Goal: Information Seeking & Learning: Find specific fact

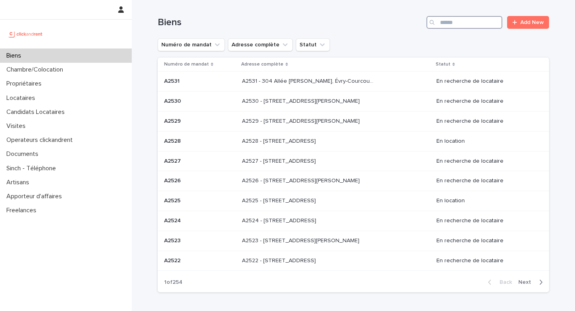
click at [474, 18] on input "Search" at bounding box center [465, 22] width 76 height 13
paste input "*****"
type input "*****"
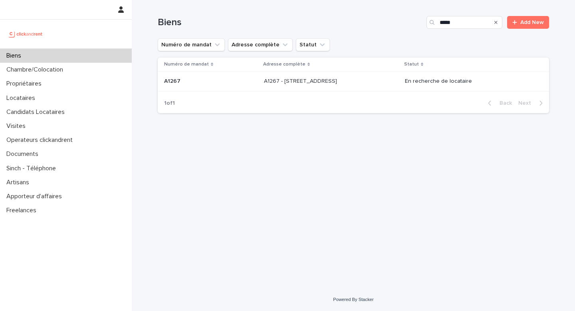
click at [329, 96] on div "1 of 1 Back Next" at bounding box center [353, 103] width 391 height 20
click at [328, 91] on td "A1267 - 2 rue de Koufra, Boulogne-Billancourt 92100 A1267 - 2 rue de Koufra, Bo…" at bounding box center [331, 81] width 141 height 20
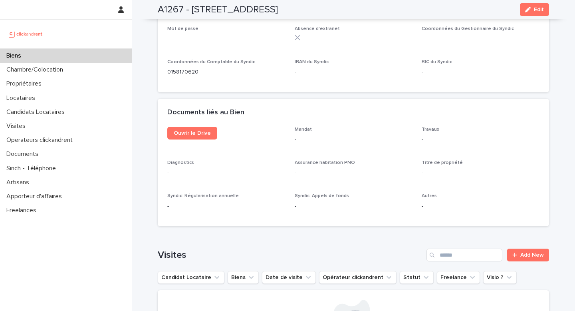
scroll to position [2730, 0]
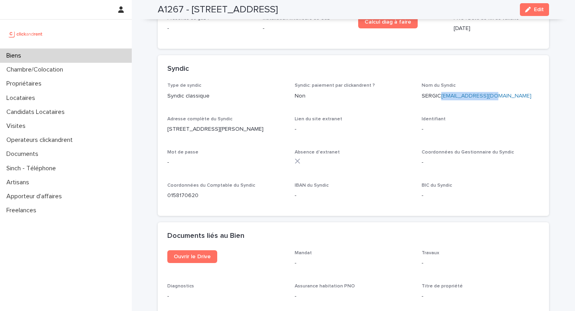
drag, startPoint x: 506, startPoint y: 56, endPoint x: 443, endPoint y: 58, distance: 63.9
click at [443, 92] on p "SERGIC zmiloud@sergic.com" at bounding box center [481, 96] width 118 height 8
copy link "zmiloud@sergic.com"
click at [100, 56] on div "Biens" at bounding box center [66, 56] width 132 height 14
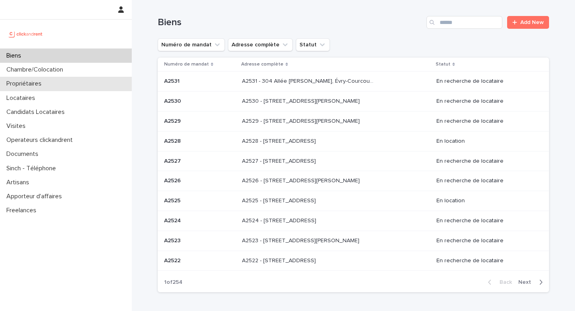
click at [70, 83] on div "Propriétaires" at bounding box center [66, 84] width 132 height 14
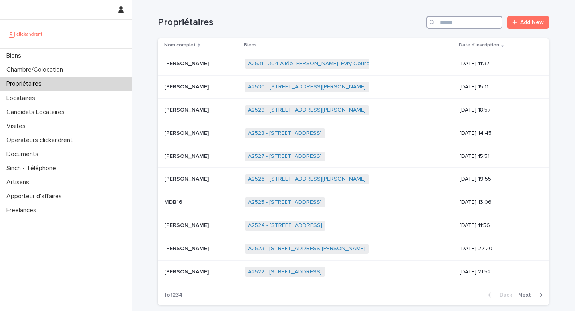
click at [446, 25] on input "Search" at bounding box center [465, 22] width 76 height 13
type input "*"
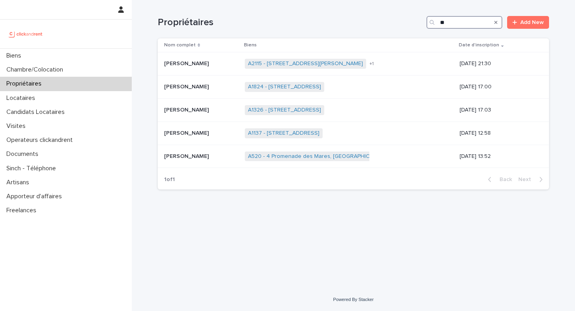
type input "*"
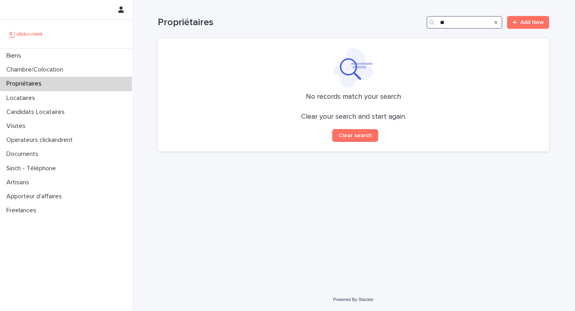
type input "*"
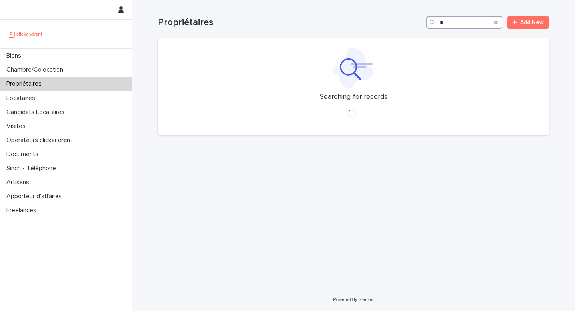
type input "*"
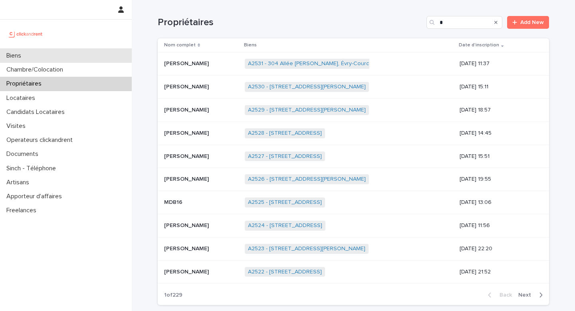
click at [66, 52] on div "Biens" at bounding box center [66, 56] width 132 height 14
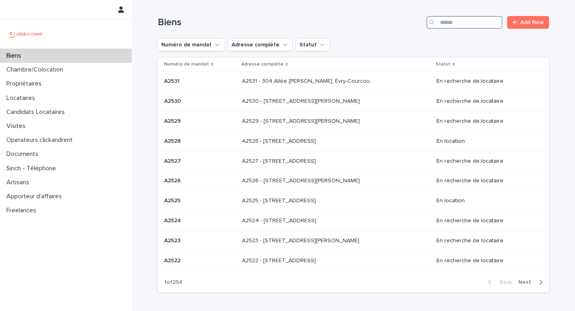
click at [452, 25] on input "Search" at bounding box center [465, 22] width 76 height 13
paste input "**********"
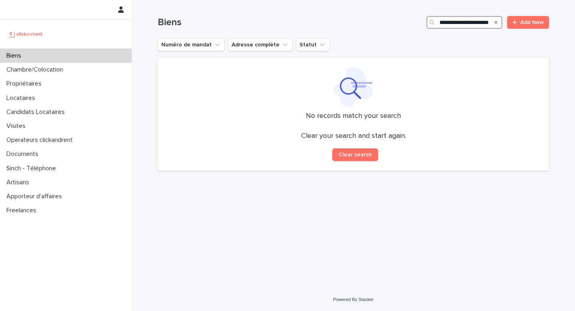
drag, startPoint x: 443, startPoint y: 24, endPoint x: 526, endPoint y: 29, distance: 82.4
click at [526, 29] on div "**********" at bounding box center [353, 19] width 391 height 38
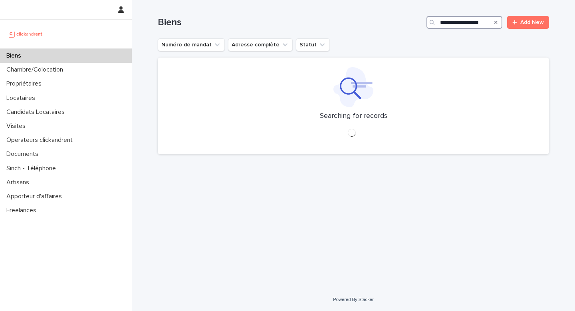
scroll to position [0, 2]
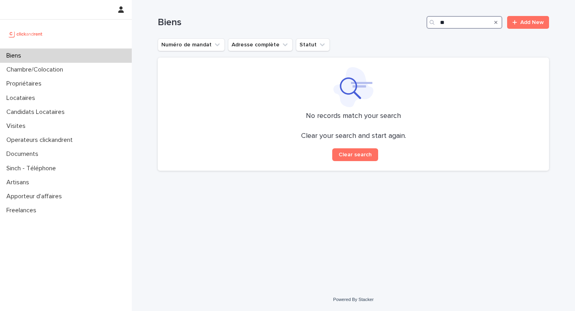
type input "*"
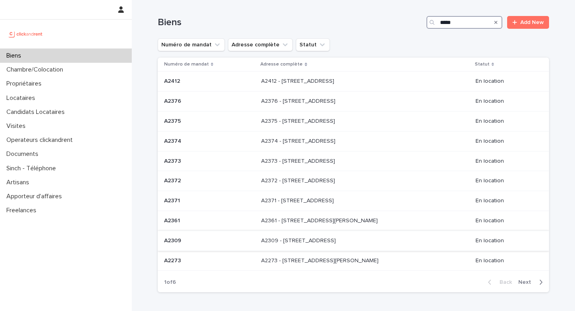
type input "*****"
click at [334, 241] on p "A2309 - 4 impasse Solférino, Marseille 13003" at bounding box center [299, 240] width 76 height 8
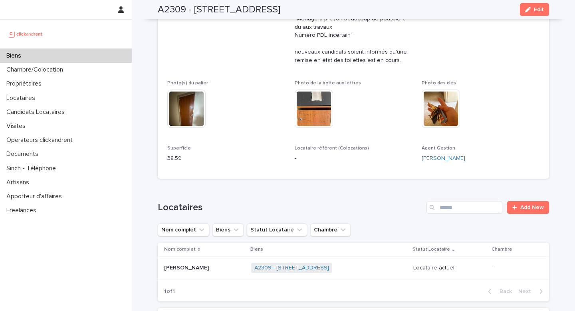
scroll to position [417, 0]
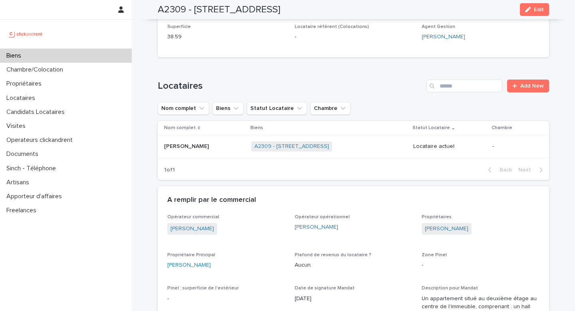
click at [170, 11] on h2 "A2309 - 4 impasse Solférino, Marseille 13003" at bounding box center [219, 10] width 123 height 12
copy h2 "A2309"
click at [92, 56] on div "Biens" at bounding box center [66, 56] width 132 height 14
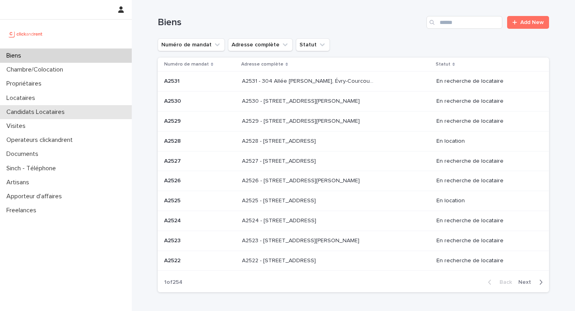
click at [58, 106] on div "Candidats Locataires" at bounding box center [66, 112] width 132 height 14
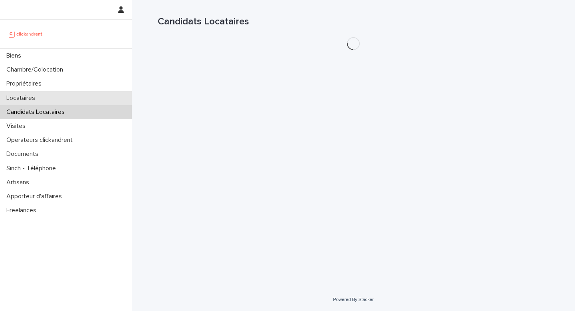
click at [59, 100] on div "Locataires" at bounding box center [66, 98] width 132 height 14
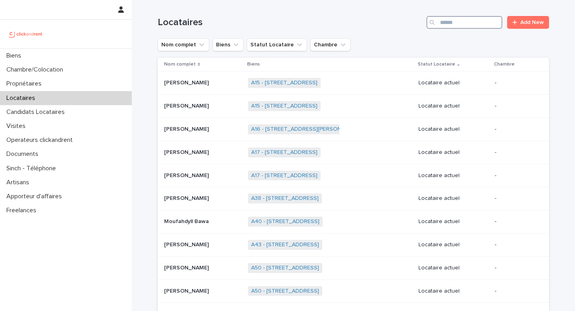
click at [445, 22] on input "Search" at bounding box center [465, 22] width 76 height 13
paste input "******"
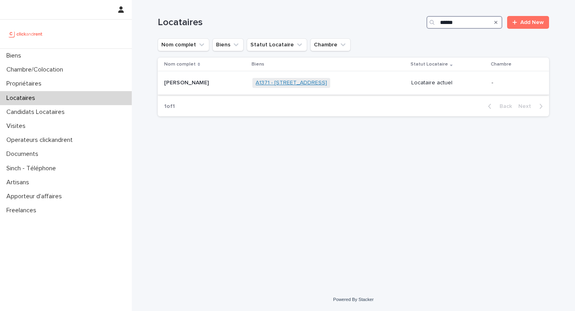
type input "******"
click at [327, 83] on link "A1371 - 172 rue Parmentier, Lille 59800" at bounding box center [291, 82] width 71 height 7
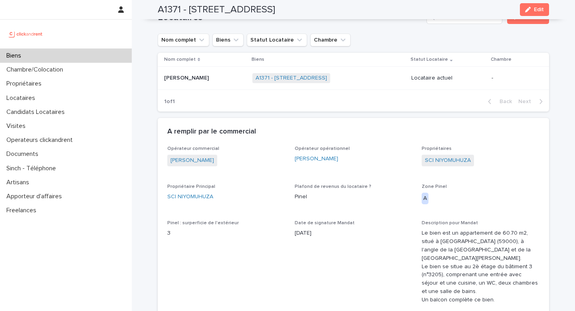
scroll to position [412, 0]
click at [210, 73] on p at bounding box center [205, 76] width 82 height 7
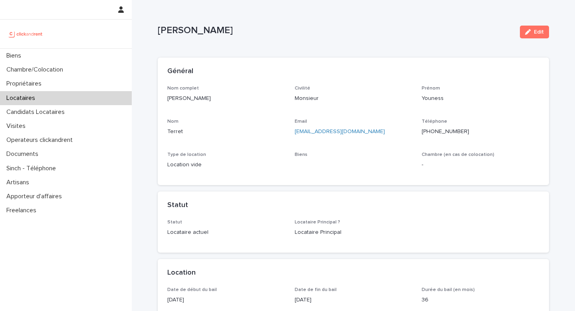
click at [180, 130] on p "Terret" at bounding box center [226, 131] width 118 height 8
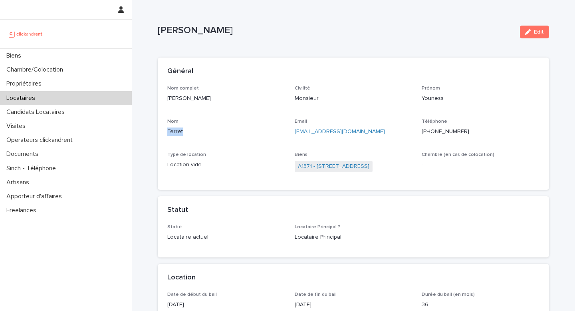
click at [180, 130] on p "Terret" at bounding box center [226, 131] width 118 height 8
copy p "Terret"
click at [194, 95] on p "Youness Terret" at bounding box center [226, 98] width 118 height 8
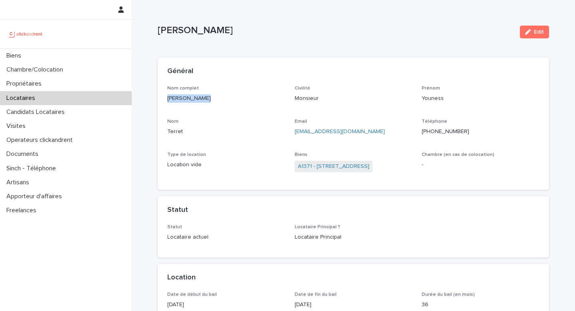
copy p "Youness Terret"
drag, startPoint x: 296, startPoint y: 171, endPoint x: 272, endPoint y: 183, distance: 27.0
click at [272, 183] on div "Nom complet Youness Terret Civilité Monsieur Prénom Youness Nom Terret Email yo…" at bounding box center [353, 137] width 391 height 105
drag, startPoint x: 296, startPoint y: 169, endPoint x: 313, endPoint y: 169, distance: 16.4
click at [313, 169] on span "A1371 - 172 rue Parmentier, Lille 59800" at bounding box center [334, 167] width 78 height 12
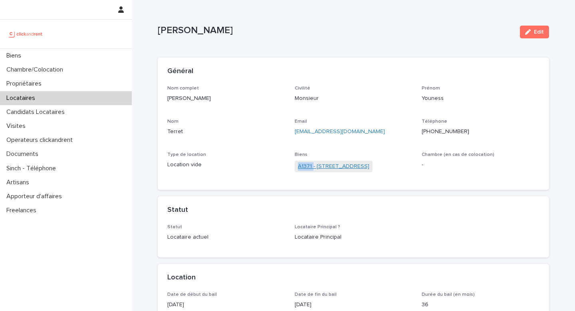
copy link "A1371"
click at [330, 165] on link "A1371 - 172 rue Parmentier, Lille 59800" at bounding box center [333, 166] width 71 height 8
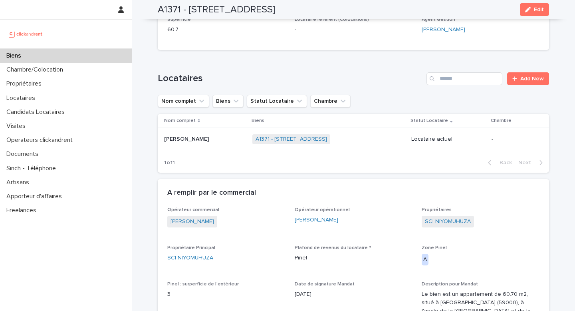
scroll to position [386, 0]
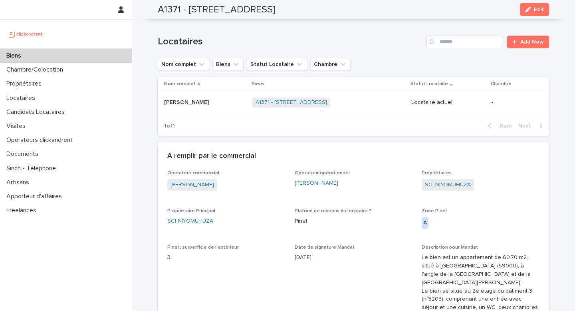
click at [451, 181] on link "SCI NIYOMUHUZA" at bounding box center [448, 185] width 46 height 8
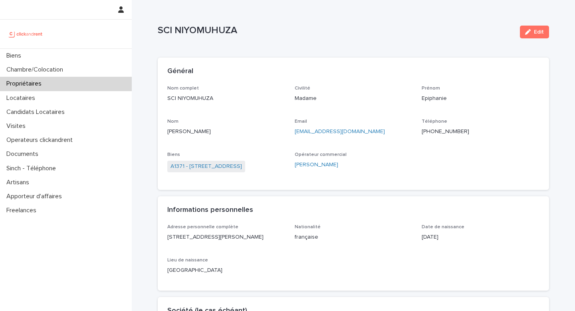
click at [359, 131] on p "nepiphanie@yahoo.fr" at bounding box center [354, 131] width 118 height 8
copy link "nepiphanie@yahoo.fr"
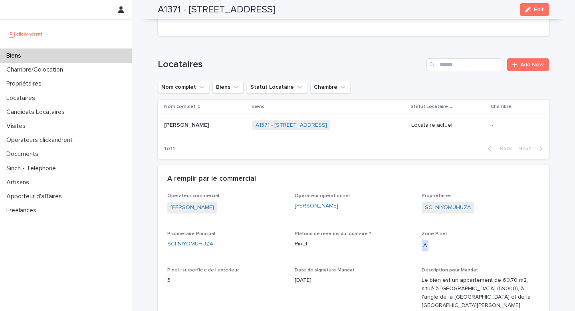
scroll to position [377, 0]
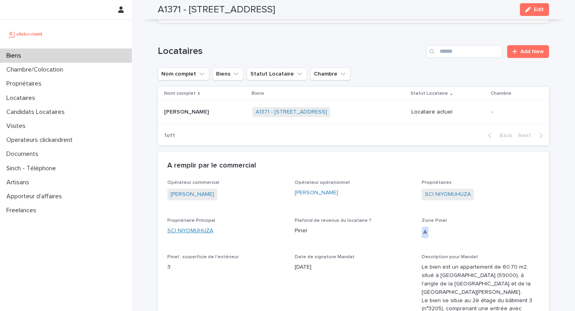
click at [201, 226] on link "SCI NIYOMUHUZA" at bounding box center [190, 230] width 46 height 8
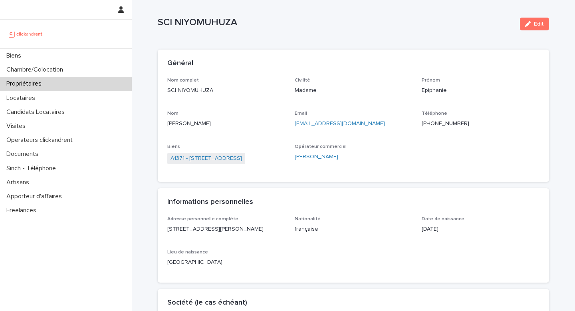
scroll to position [9, 0]
click at [231, 160] on link "A1371 - 172 rue Parmentier, Lille 59800" at bounding box center [206, 157] width 71 height 8
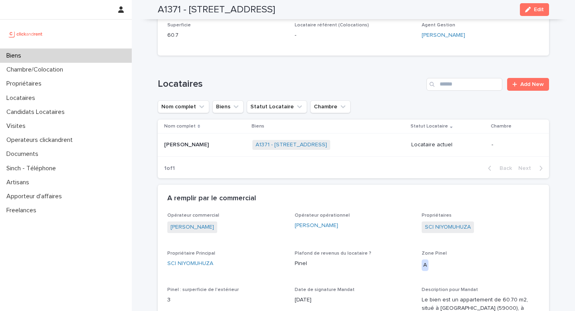
scroll to position [345, 0]
click at [441, 222] on link "SCI NIYOMUHUZA" at bounding box center [448, 226] width 46 height 8
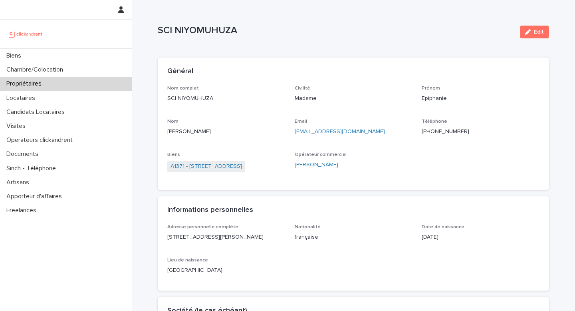
click at [190, 129] on p "Bizimungu" at bounding box center [226, 131] width 118 height 8
click at [187, 128] on p "Bizimungu" at bounding box center [226, 131] width 118 height 8
click at [187, 131] on p "Bizimungu" at bounding box center [226, 131] width 118 height 8
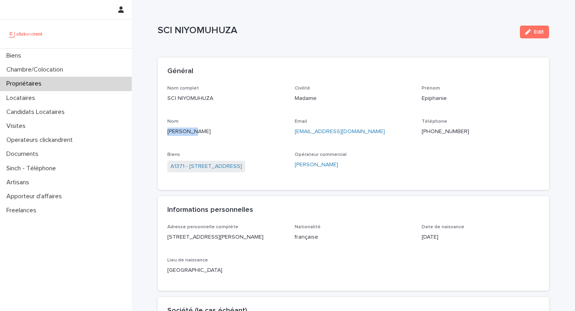
click at [187, 131] on p "Bizimungu" at bounding box center [226, 131] width 118 height 8
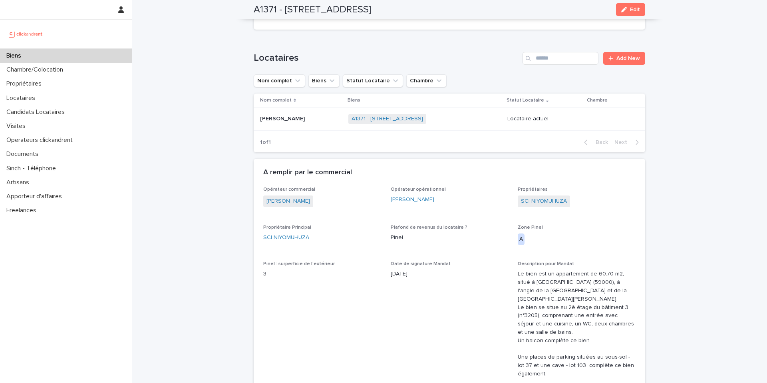
scroll to position [371, 0]
click at [289, 113] on p "Youness Terret" at bounding box center [283, 117] width 46 height 8
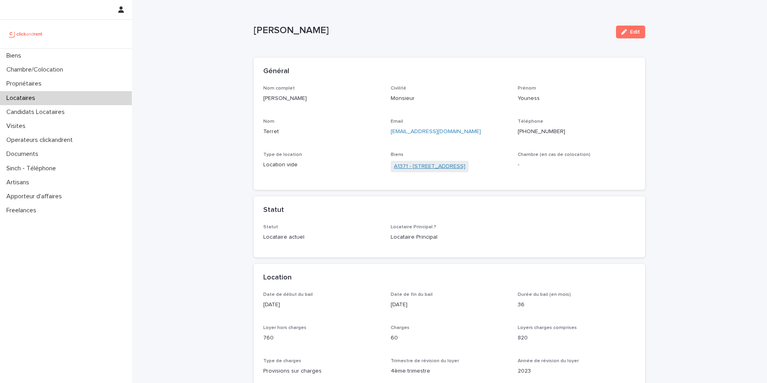
click at [439, 165] on link "A1371 - 172 rue Parmentier, Lille 59800" at bounding box center [429, 166] width 71 height 8
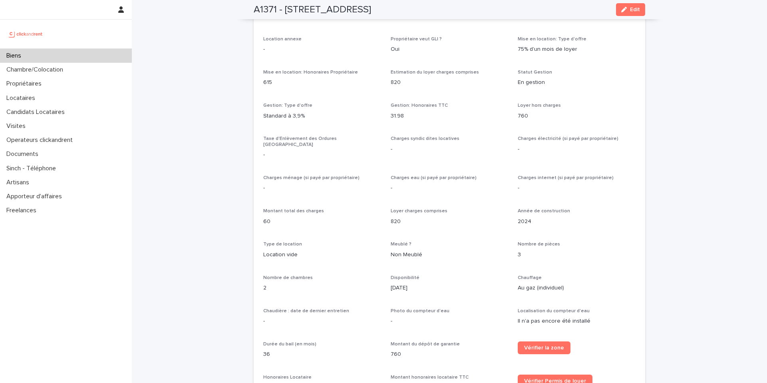
scroll to position [728, 0]
click at [22, 91] on div "Locataires" at bounding box center [66, 98] width 132 height 14
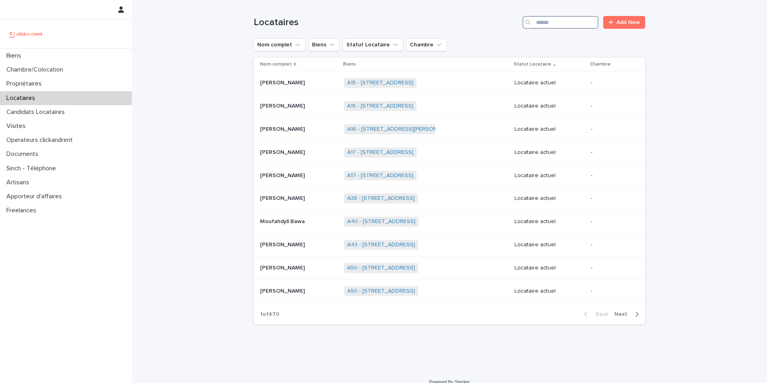
click at [565, 23] on input "Search" at bounding box center [560, 22] width 76 height 13
paste input "**********"
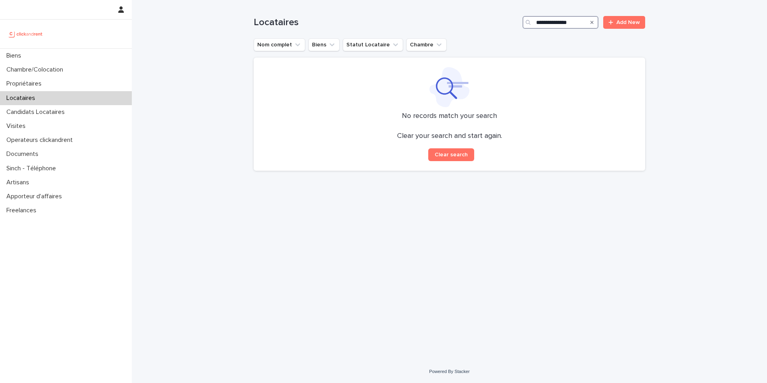
click at [545, 24] on input "**********" at bounding box center [560, 22] width 76 height 13
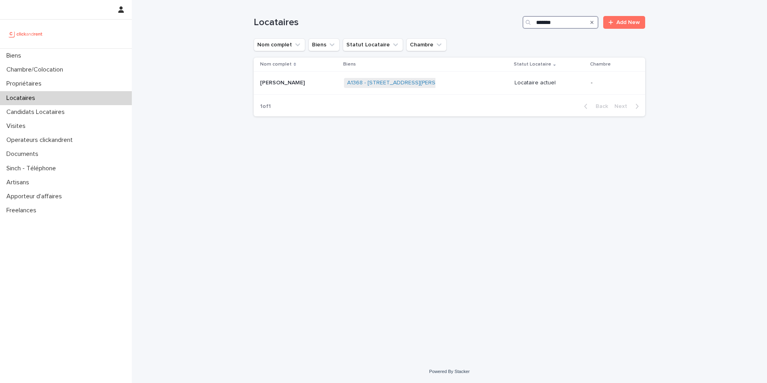
type input "*******"
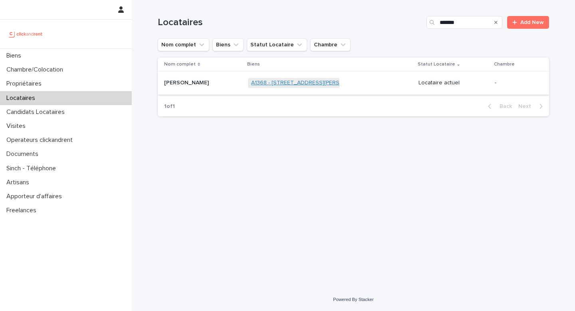
click at [278, 84] on link "A1368 - 39 rue de l'Abbé Ruellan, Argenteuil 95100" at bounding box center [309, 82] width 117 height 7
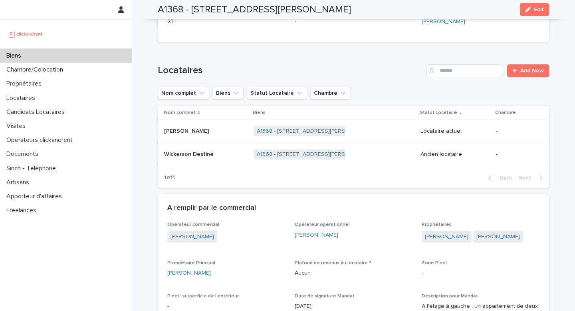
scroll to position [475, 0]
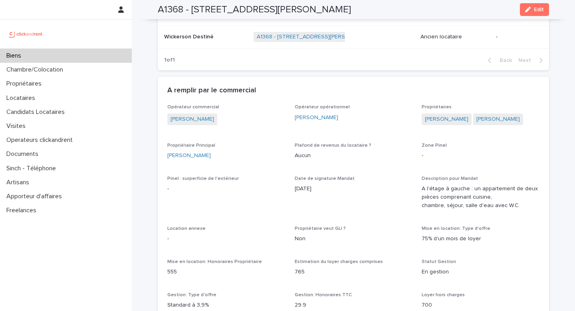
click at [212, 158] on div "Carine Fanou" at bounding box center [226, 155] width 118 height 8
copy link "Carine Fanou"
click at [177, 14] on h2 "A1368 - 39 rue de l'Abbé Ruellan, Argenteuil 95100" at bounding box center [254, 10] width 193 height 12
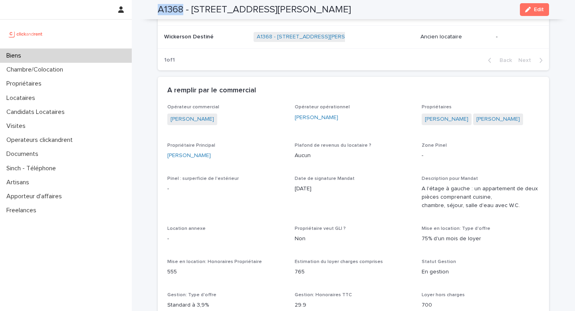
click at [177, 14] on h2 "A1368 - 39 rue de l'Abbé Ruellan, Argenteuil 95100" at bounding box center [254, 10] width 193 height 12
copy h2 "A1368"
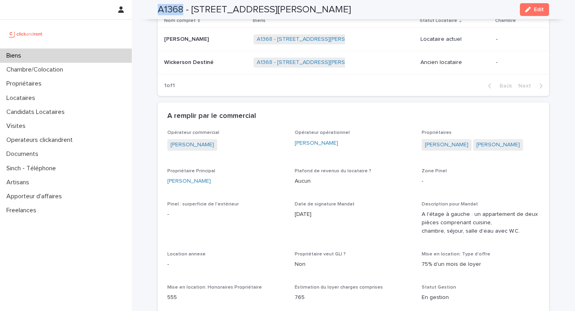
scroll to position [445, 0]
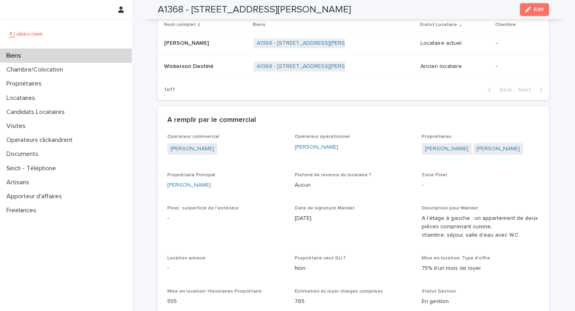
click at [224, 45] on p at bounding box center [205, 43] width 83 height 7
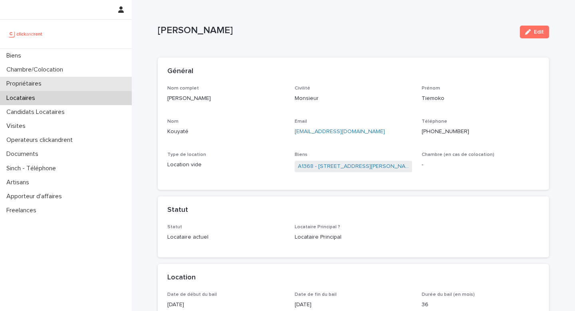
click at [48, 86] on p "Propriétaires" at bounding box center [25, 84] width 45 height 8
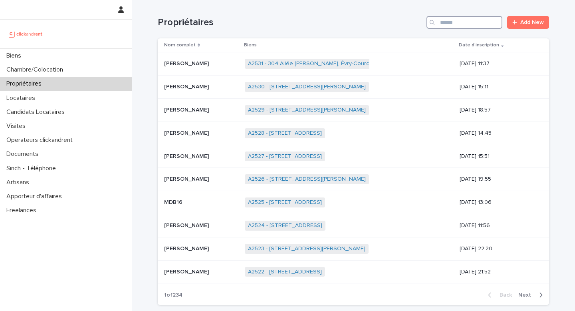
click at [472, 28] on input "Search" at bounding box center [465, 22] width 76 height 13
paste input "**********"
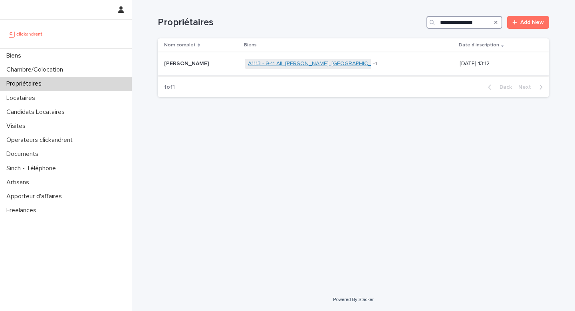
type input "**********"
click at [343, 64] on link "A1113 - 9-11 All. Allain Leprest, Ivry-sur-Seine 94200" at bounding box center [327, 63] width 158 height 7
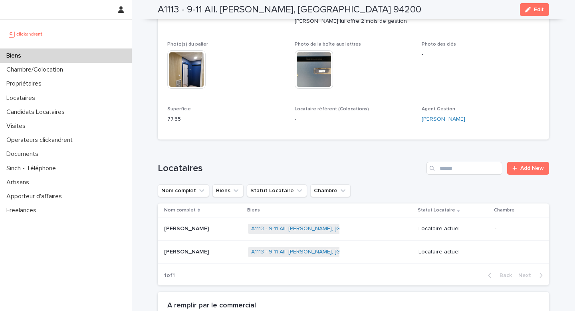
scroll to position [439, 0]
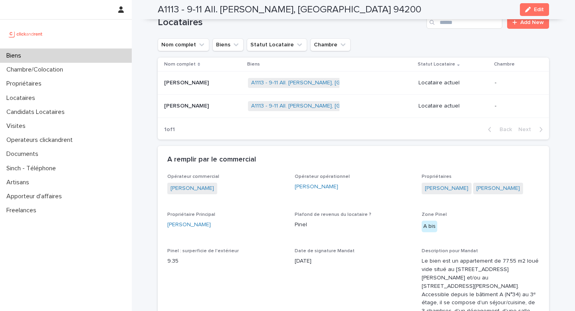
click at [52, 61] on div "Biens" at bounding box center [66, 56] width 132 height 14
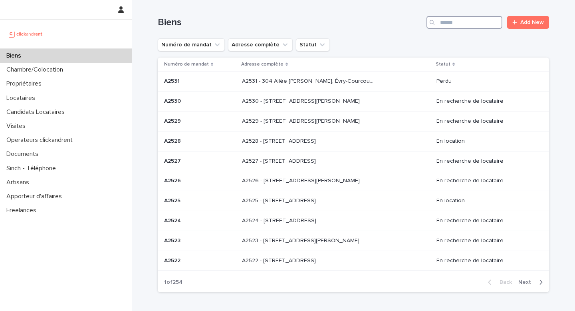
click at [465, 25] on input "Search" at bounding box center [465, 22] width 76 height 13
paste input "*****"
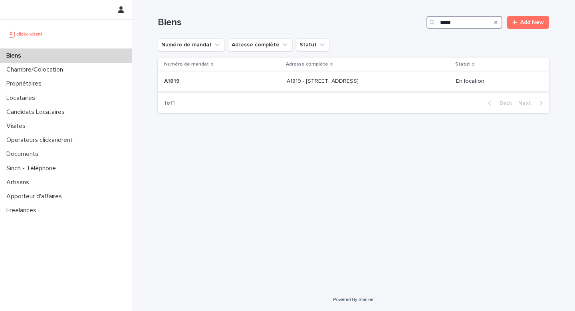
type input "*****"
click at [327, 79] on p "A1819 - 116 rue du Faubourg Saint Martin, Paris 75010" at bounding box center [323, 80] width 73 height 8
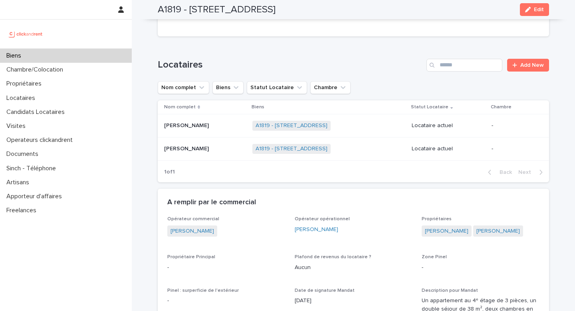
scroll to position [368, 0]
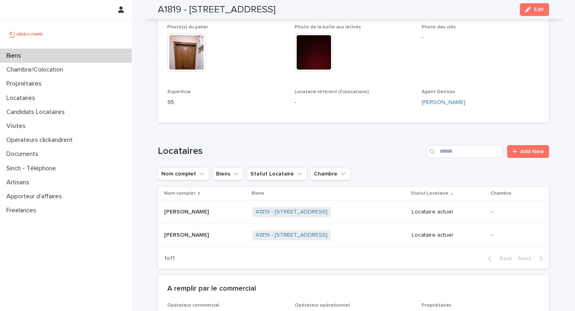
click at [219, 208] on p at bounding box center [205, 211] width 82 height 7
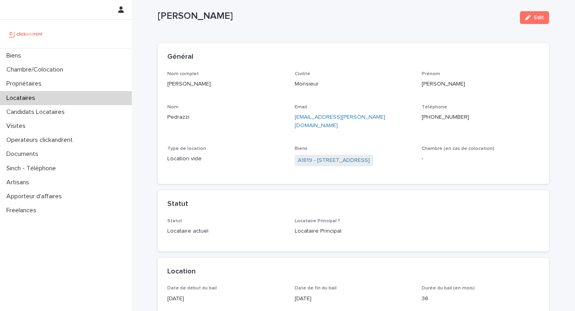
scroll to position [18, 0]
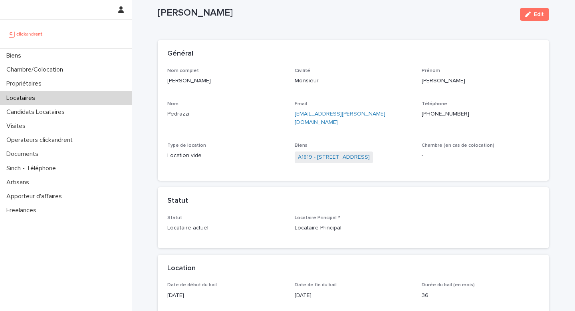
click at [54, 93] on div "Locataires" at bounding box center [66, 98] width 132 height 14
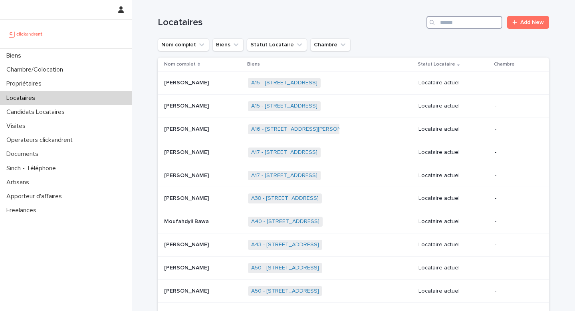
click at [464, 22] on input "Search" at bounding box center [465, 22] width 76 height 13
paste input "**********"
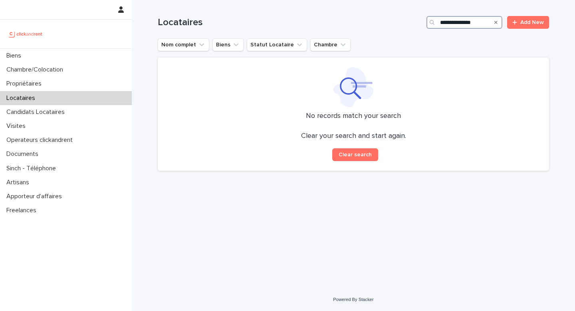
click at [448, 23] on input "**********" at bounding box center [465, 22] width 76 height 13
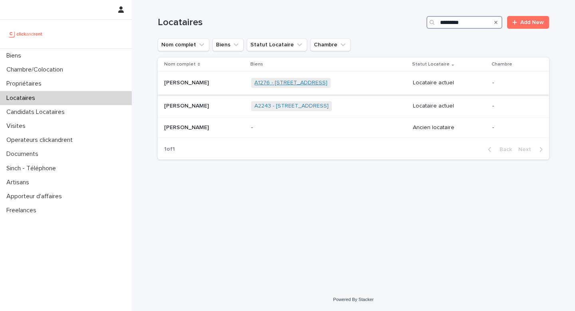
type input "*********"
click at [307, 83] on link "A1276 - 12 route de Saint-Nom, L'Etang-la-Ville 78620" at bounding box center [290, 82] width 73 height 7
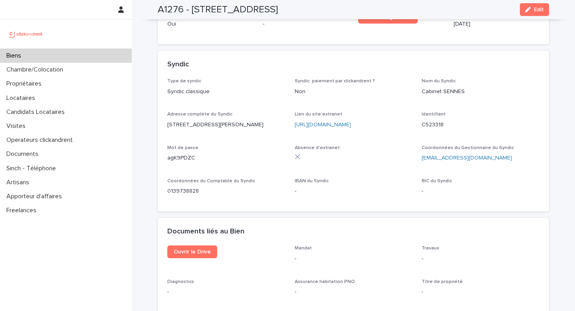
scroll to position [2697, 0]
click at [500, 153] on p "cabinetsennes@gmail.com" at bounding box center [481, 157] width 118 height 8
copy link "cabinetsennes@gmail.com"
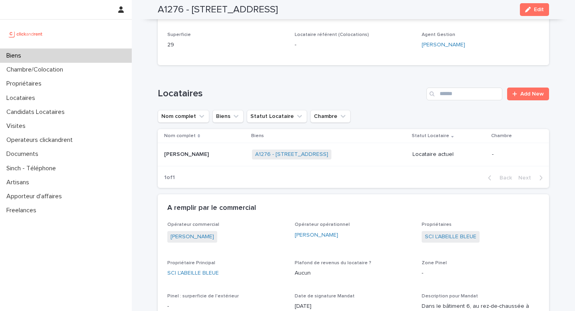
scroll to position [343, 0]
click at [234, 260] on div "Propriétaire Principal SCI L'ABEILLE BLEUE" at bounding box center [226, 272] width 118 height 24
copy link "SCI L'ABEILLE BLEUE"
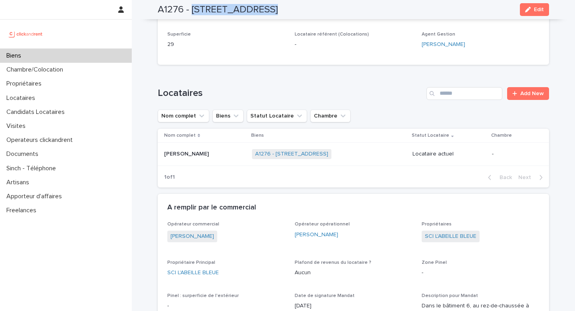
drag, startPoint x: 190, startPoint y: 10, endPoint x: 401, endPoint y: -6, distance: 211.4
click at [401, 0] on html "Biens Chambre/Colocation Propriétaires Locataires Candidats Locataires Visites …" at bounding box center [287, 155] width 575 height 311
click at [230, 151] on p at bounding box center [204, 154] width 81 height 7
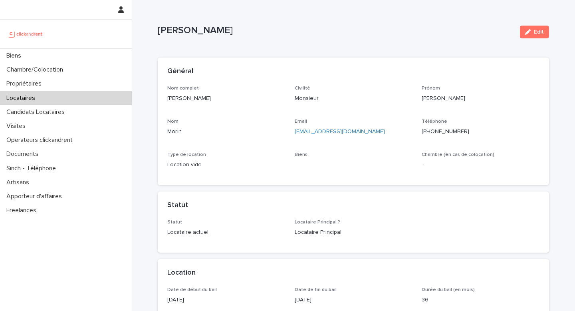
click at [347, 133] on p "st7nov@gmail.com" at bounding box center [354, 131] width 118 height 8
click at [347, 132] on p "st7nov@gmail.com" at bounding box center [354, 131] width 118 height 8
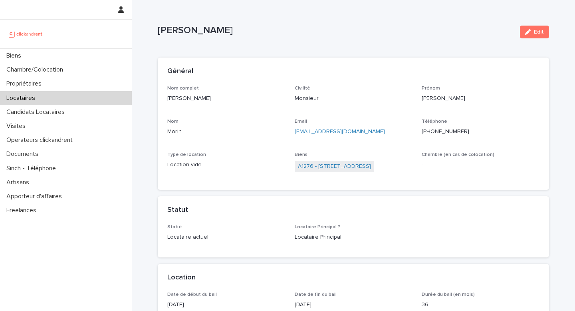
click at [49, 45] on div at bounding box center [66, 34] width 132 height 29
click at [46, 58] on div "Biens" at bounding box center [66, 56] width 132 height 14
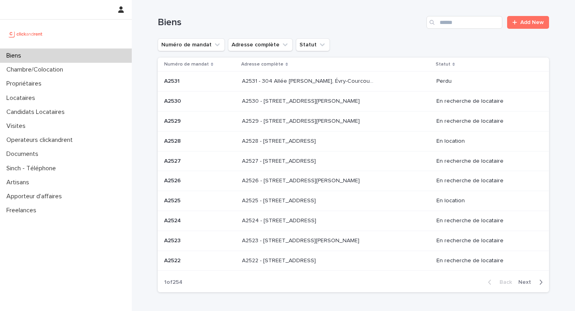
drag, startPoint x: 459, startPoint y: 19, endPoint x: 461, endPoint y: 29, distance: 10.1
click at [461, 29] on div "Biens Add New" at bounding box center [353, 19] width 391 height 38
click at [461, 22] on input "Search" at bounding box center [465, 22] width 76 height 13
paste input "*****"
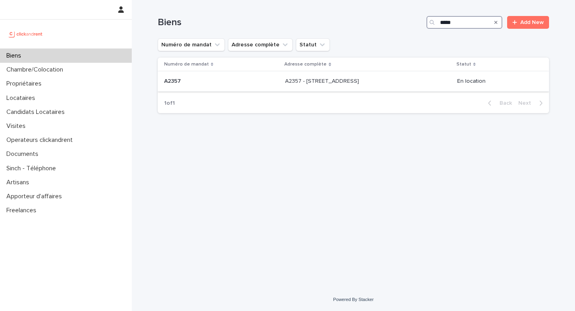
type input "*****"
click at [337, 89] on td "A2357 - 25 passage Cardinet, Paris 75017 A2357 - 25 passage Cardinet, Paris 750…" at bounding box center [368, 81] width 172 height 20
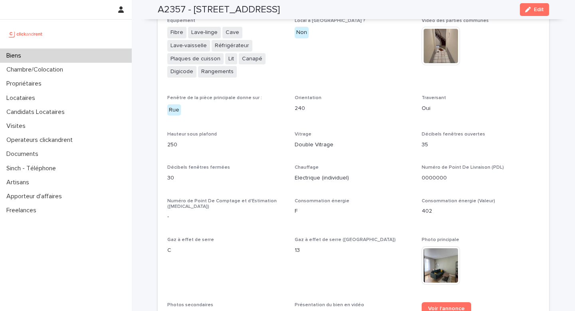
scroll to position [1836, 0]
click at [274, 160] on div "**********" at bounding box center [353, 164] width 372 height 976
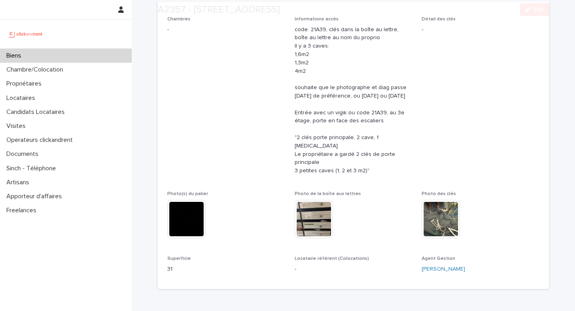
scroll to position [354, 0]
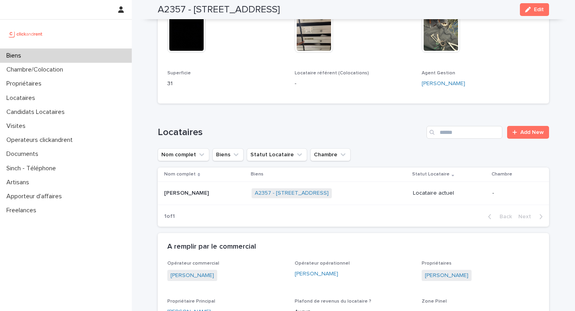
click at [215, 190] on p at bounding box center [204, 193] width 81 height 7
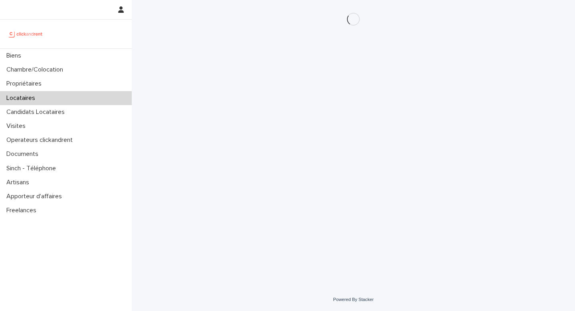
click at [228, 87] on div "Loading... Saving… Loading... Saving…" at bounding box center [353, 134] width 399 height 268
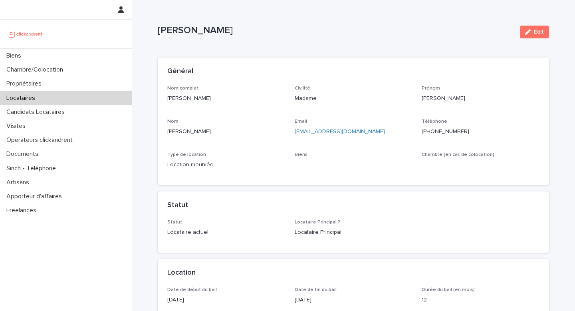
click at [208, 98] on p "Elizabet Aleksieva" at bounding box center [226, 98] width 118 height 8
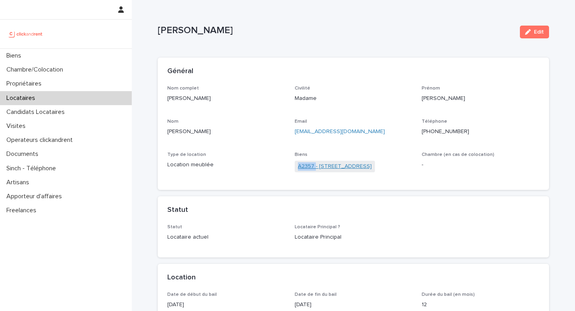
drag, startPoint x: 297, startPoint y: 161, endPoint x: 314, endPoint y: 166, distance: 17.8
click at [315, 167] on span "A2357 - 25 passage Cardinet, Paris 75017" at bounding box center [335, 167] width 80 height 12
drag, startPoint x: 164, startPoint y: 98, endPoint x: 234, endPoint y: 100, distance: 69.9
click at [235, 101] on div "Nom complet Elizabet Aleksieva Civilité Madame Prénom Elizabet Nom Aleksieva Em…" at bounding box center [353, 137] width 391 height 105
drag, startPoint x: 470, startPoint y: 129, endPoint x: 437, endPoint y: 131, distance: 32.4
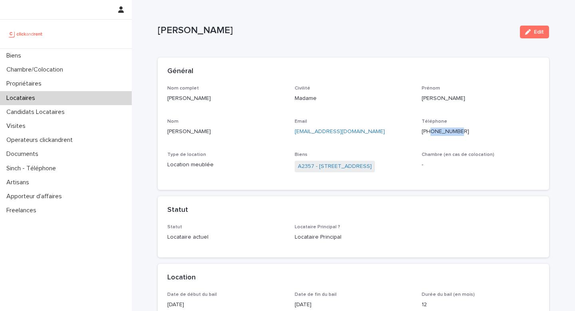
click at [438, 131] on p "+33663016881" at bounding box center [481, 131] width 118 height 8
click at [322, 168] on link "A2357 - 25 passage Cardinet, Paris 75017" at bounding box center [335, 166] width 74 height 8
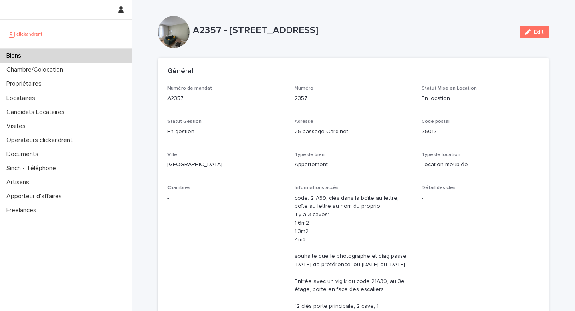
drag, startPoint x: 316, startPoint y: 34, endPoint x: 393, endPoint y: 32, distance: 77.1
click at [393, 32] on p "A2357 - 25 passage Cardinet, Paris 75017" at bounding box center [353, 31] width 321 height 12
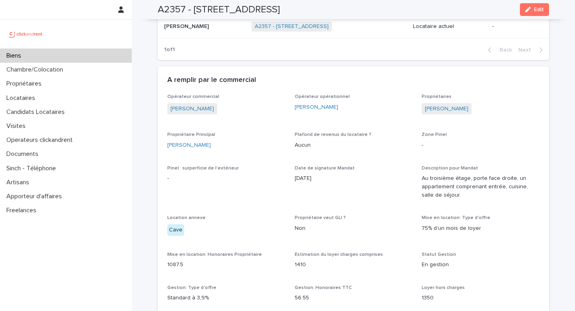
scroll to position [521, 0]
click at [225, 142] on div "Propriétaire Principal Clément Tailleur" at bounding box center [226, 143] width 118 height 24
click at [224, 141] on div "Clément Tailleur" at bounding box center [226, 145] width 118 height 8
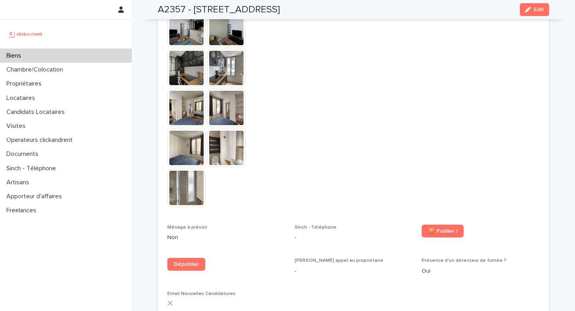
scroll to position [1854, 0]
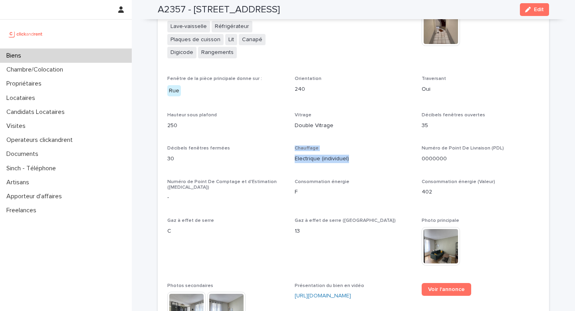
drag, startPoint x: 293, startPoint y: 111, endPoint x: 368, endPoint y: 131, distance: 77.6
click at [368, 131] on div "**********" at bounding box center [353, 146] width 372 height 976
click at [46, 97] on div "Locataires" at bounding box center [66, 98] width 132 height 14
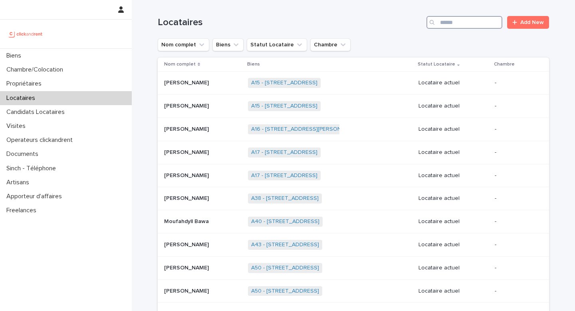
click at [445, 28] on input "Search" at bounding box center [465, 22] width 76 height 13
paste input "**********"
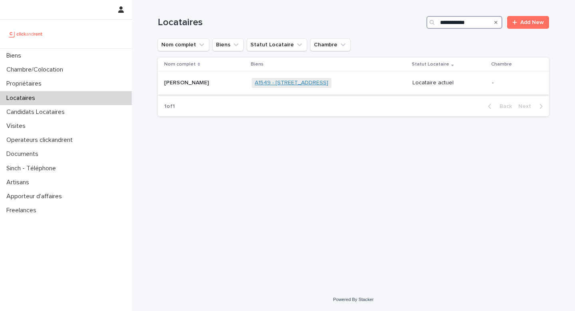
type input "**********"
click at [287, 83] on link "A1549 - 5 rue Vulpian, Paris 75013" at bounding box center [291, 82] width 73 height 7
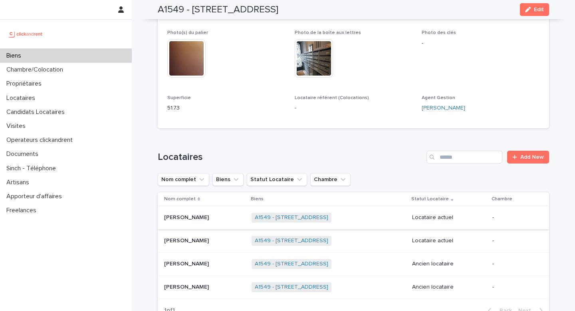
scroll to position [569, 0]
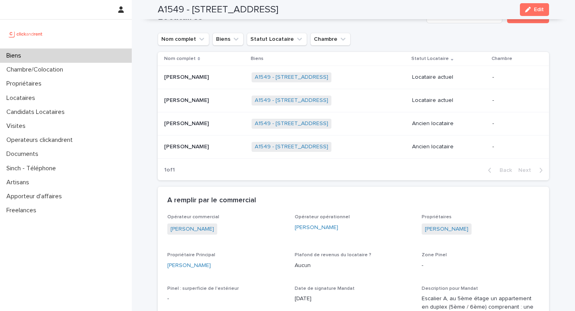
click at [214, 103] on p at bounding box center [204, 100] width 81 height 7
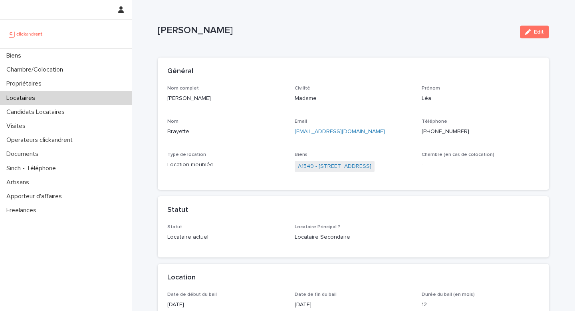
click at [189, 99] on p "Léa Brayette" at bounding box center [226, 98] width 118 height 8
drag, startPoint x: 294, startPoint y: 167, endPoint x: 313, endPoint y: 165, distance: 18.9
click at [313, 165] on div "Nom complet Léa Brayette Civilité Madame Prénom Léa Nom Brayette Email lea-bray…" at bounding box center [353, 132] width 372 height 95
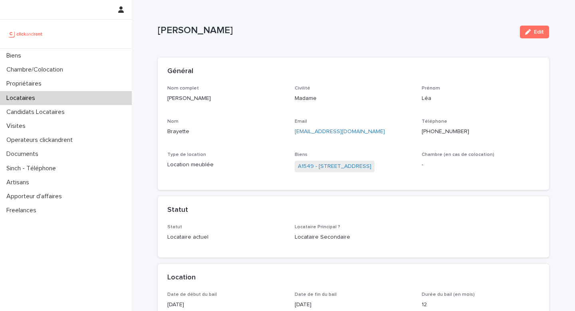
click at [214, 101] on p "Léa Brayette" at bounding box center [226, 98] width 118 height 8
drag, startPoint x: 466, startPoint y: 131, endPoint x: 437, endPoint y: 129, distance: 29.2
click at [437, 130] on p "+33633515039" at bounding box center [481, 131] width 118 height 8
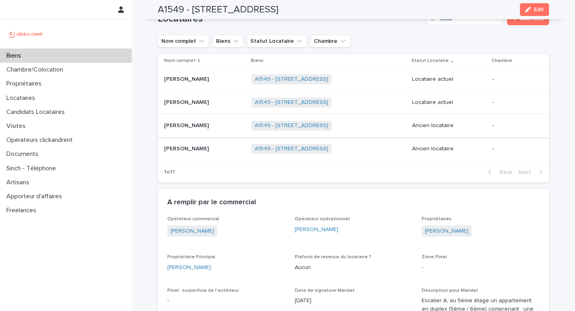
scroll to position [563, 0]
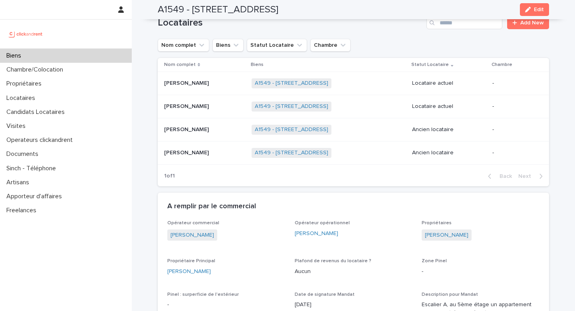
click at [215, 92] on td "Simon Caussanel Simon Caussanel" at bounding box center [203, 83] width 91 height 23
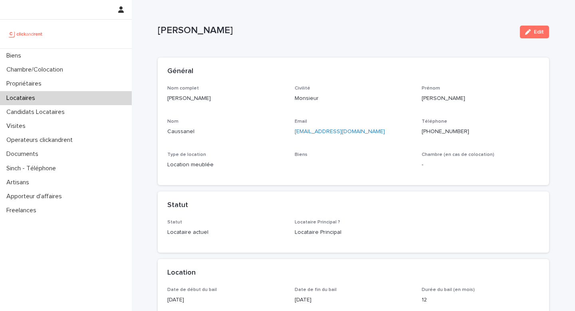
click at [200, 96] on p "Simon Caussanel" at bounding box center [226, 98] width 118 height 8
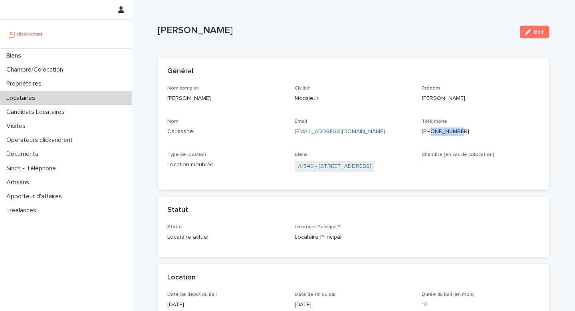
drag, startPoint x: 472, startPoint y: 132, endPoint x: 438, endPoint y: 131, distance: 34.0
click at [438, 131] on p "+33652104483" at bounding box center [481, 131] width 118 height 8
drag, startPoint x: 387, startPoint y: 173, endPoint x: 318, endPoint y: 166, distance: 69.5
click at [318, 166] on div "A1549 - 5 rue Vulpian, Paris 75013" at bounding box center [354, 167] width 118 height 13
click at [50, 55] on div "Biens" at bounding box center [66, 56] width 132 height 14
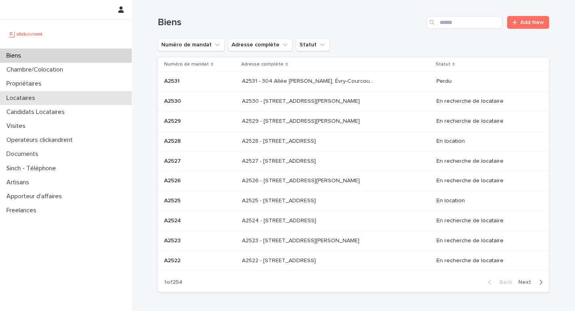
click at [54, 97] on div "Locataires" at bounding box center [66, 98] width 132 height 14
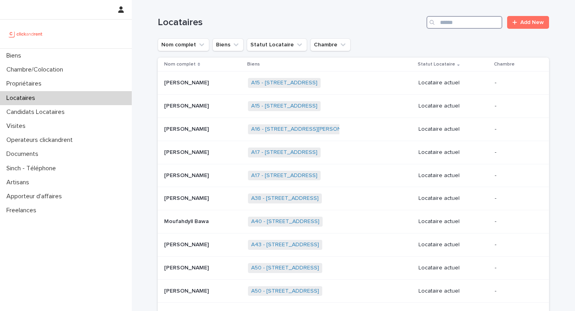
click at [472, 24] on input "Search" at bounding box center [465, 22] width 76 height 13
paste input "**********"
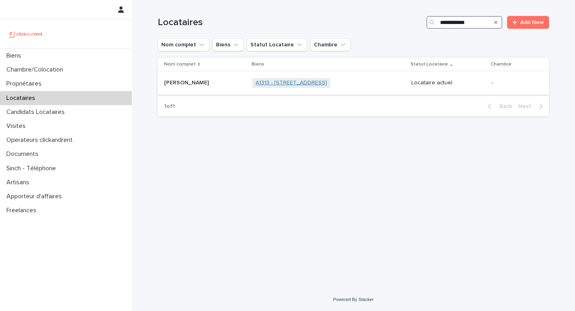
type input "**********"
click at [315, 82] on link "A1313 - 29 rue du Château Landon, Paris 75010" at bounding box center [291, 82] width 71 height 7
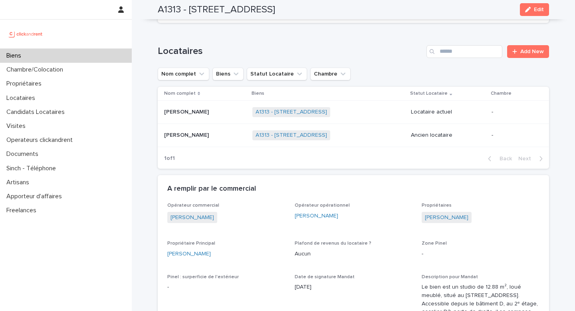
scroll to position [478, 0]
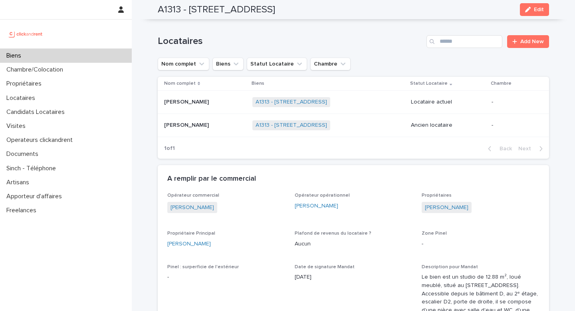
click at [169, 8] on h2 "A1313 - 29 rue du Château Landon, Paris 75010" at bounding box center [216, 10] width 117 height 12
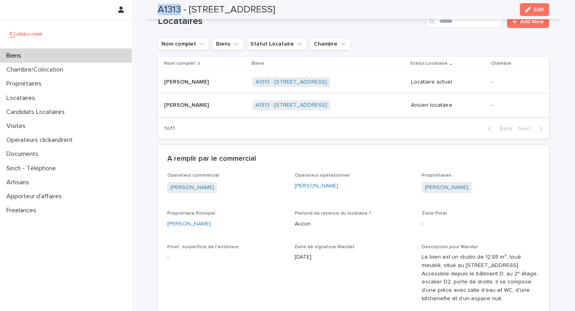
scroll to position [502, 0]
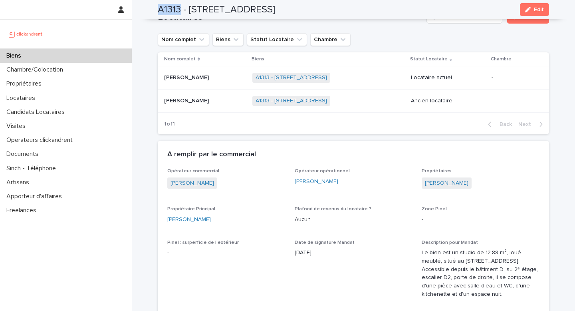
click at [93, 56] on div "Biens" at bounding box center [66, 56] width 132 height 14
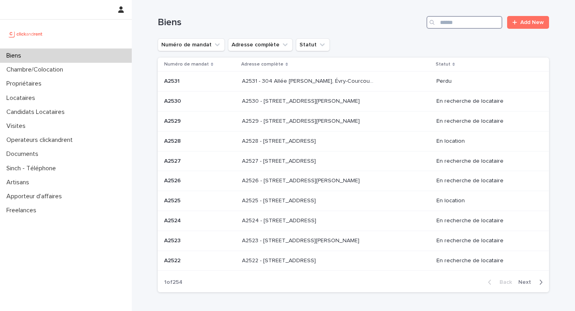
drag, startPoint x: 448, startPoint y: 22, endPoint x: 437, endPoint y: 20, distance: 11.3
click at [448, 22] on input "Search" at bounding box center [465, 22] width 76 height 13
paste input "*****"
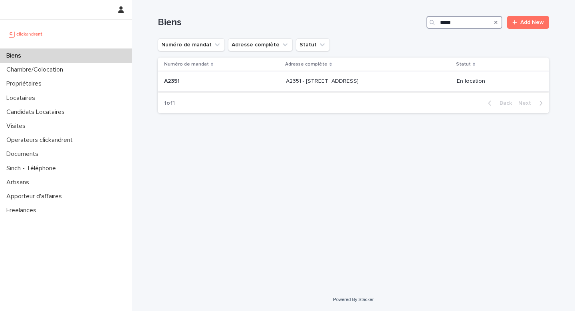
type input "*****"
click at [316, 75] on div "A2351 - 194 rue Saint Denis, Paris 75002 A2351 - 194 rue Saint Denis, Paris 750…" at bounding box center [368, 81] width 164 height 13
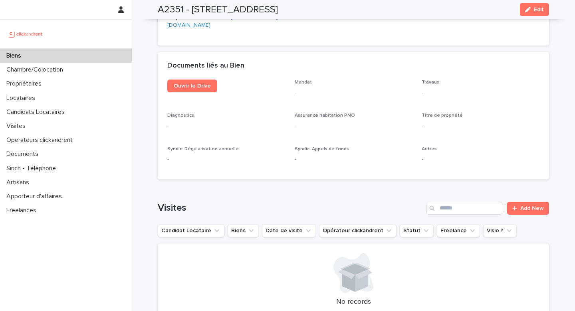
scroll to position [2760, 0]
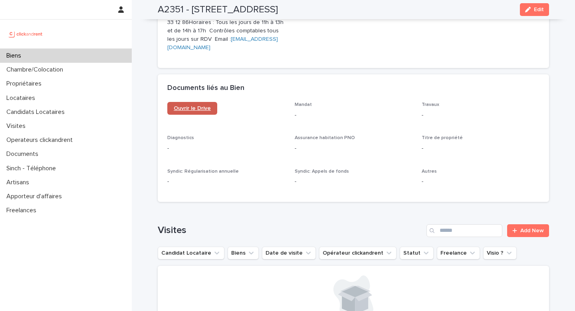
click at [200, 102] on link "Ouvrir le Drive" at bounding box center [192, 108] width 50 height 13
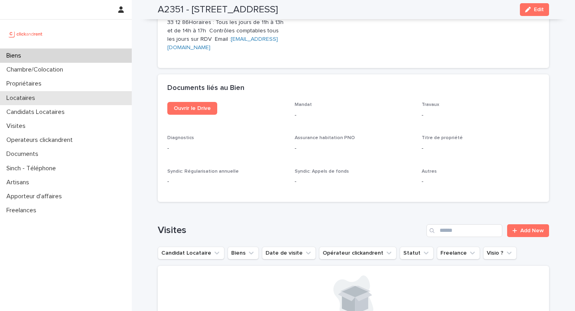
click at [51, 98] on div "Locataires" at bounding box center [66, 98] width 132 height 14
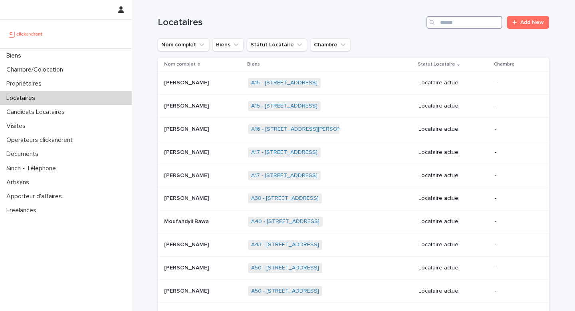
click at [470, 24] on input "Search" at bounding box center [465, 22] width 76 height 13
paste input "**********"
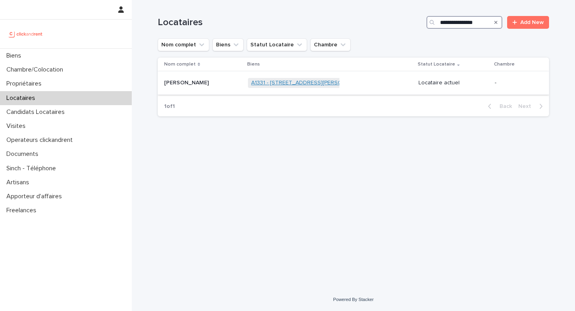
type input "**********"
click at [325, 84] on link "A1331 - 126 Boulevard Paul Vaillant Couturier, Ivry-sur-Seine 94200" at bounding box center [330, 82] width 159 height 7
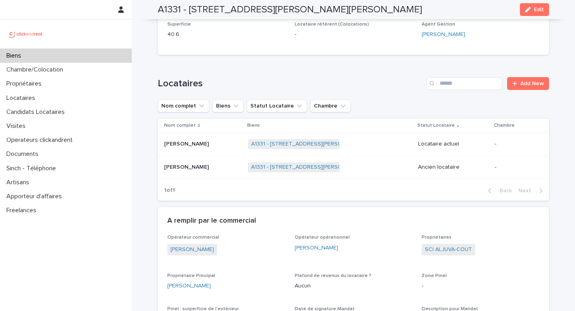
scroll to position [316, 0]
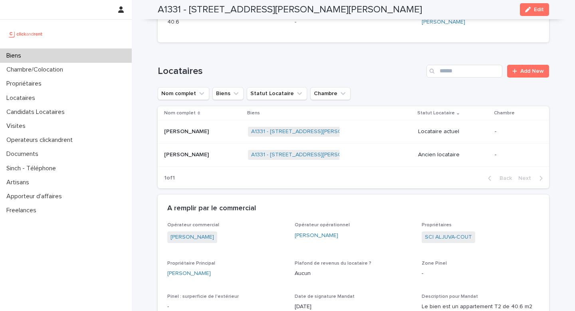
click at [174, 14] on h2 "A1331 - 126 Boulevard Paul Vaillant Couturier, Ivry-sur-Seine 94200" at bounding box center [290, 10] width 264 height 12
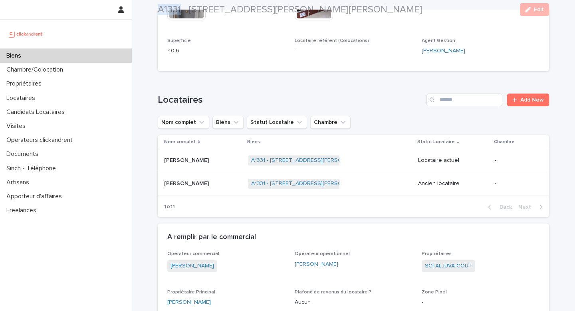
scroll to position [288, 0]
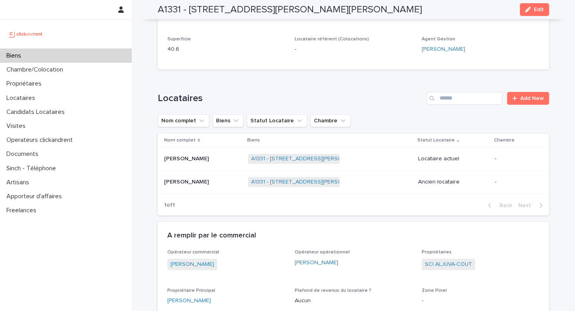
click at [213, 155] on p at bounding box center [202, 158] width 77 height 7
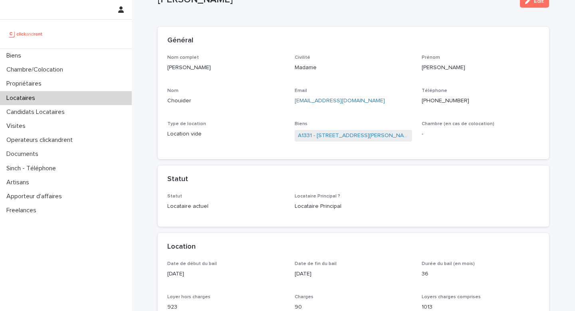
scroll to position [31, 0]
click at [207, 69] on p "Melissa Chouider" at bounding box center [226, 67] width 118 height 8
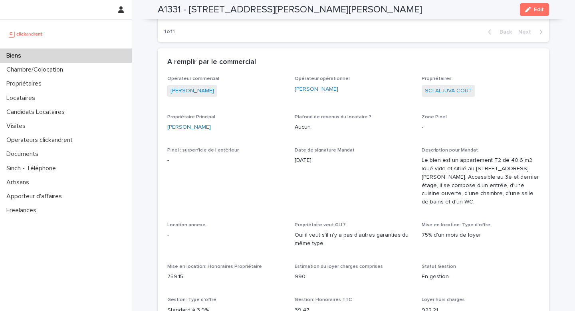
scroll to position [461, 0]
click at [226, 124] on div "Jean-Yves Besset" at bounding box center [226, 128] width 118 height 8
click at [169, 12] on h2 "A1331 - 126 Boulevard Paul Vaillant Couturier, Ivry-sur-Seine 94200" at bounding box center [290, 10] width 264 height 12
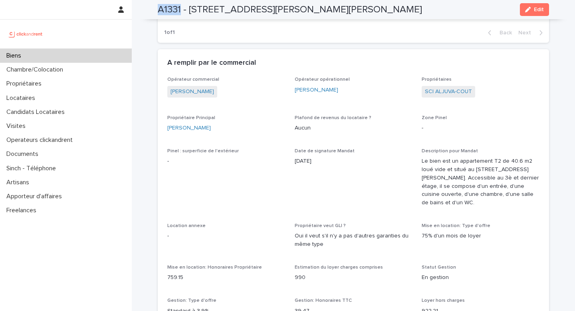
click at [169, 12] on h2 "A1331 - 126 Boulevard Paul Vaillant Couturier, Ivry-sur-Seine 94200" at bounding box center [290, 10] width 264 height 12
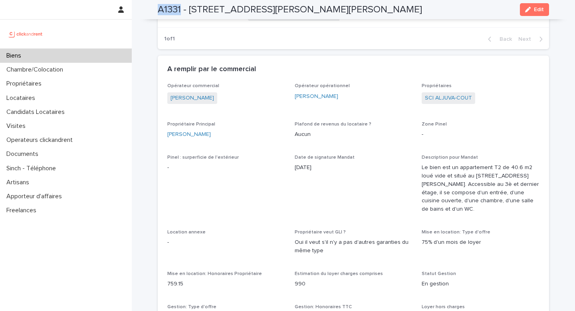
scroll to position [445, 0]
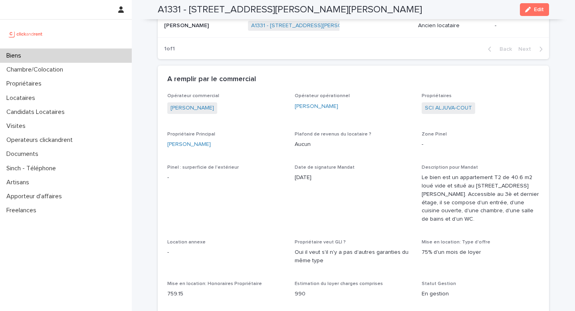
click at [221, 140] on div "Jean-Yves Besset" at bounding box center [226, 144] width 118 height 8
drag, startPoint x: 190, startPoint y: 12, endPoint x: 451, endPoint y: 9, distance: 261.2
click at [451, 9] on div "A1331 - 126 Boulevard Paul Vaillant Couturier, Ivry-sur-Seine 94200 Edit" at bounding box center [353, 9] width 391 height 19
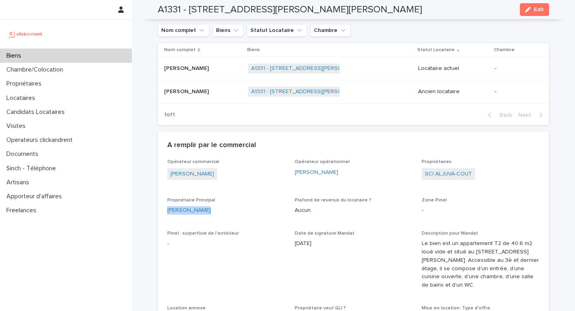
scroll to position [249, 0]
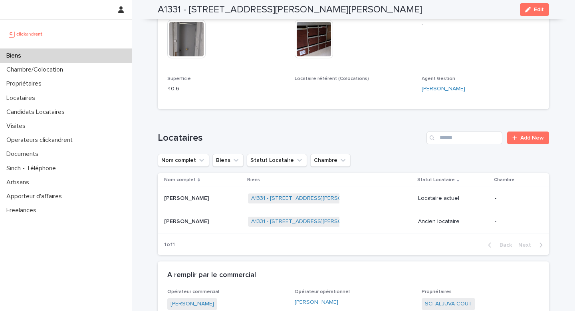
click at [212, 195] on p at bounding box center [202, 198] width 77 height 7
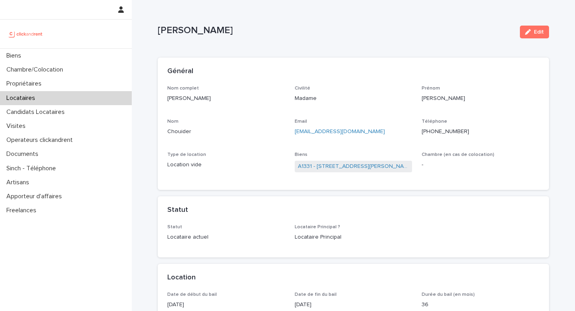
click at [199, 98] on p "Melissa Chouider" at bounding box center [226, 98] width 118 height 8
drag, startPoint x: 467, startPoint y: 129, endPoint x: 438, endPoint y: 129, distance: 29.2
click at [438, 130] on p "+33773309080" at bounding box center [481, 131] width 118 height 8
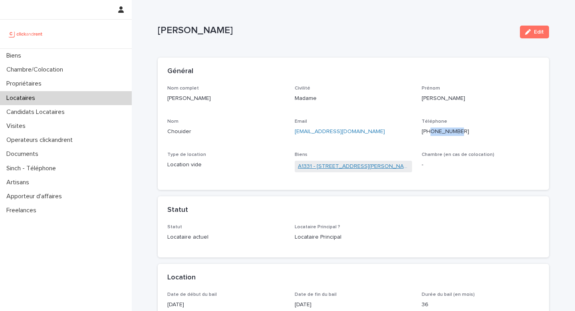
click at [324, 168] on link "A1331 - 126 Boulevard Paul Vaillant Couturier, Ivry-sur-Seine 94200" at bounding box center [353, 166] width 111 height 8
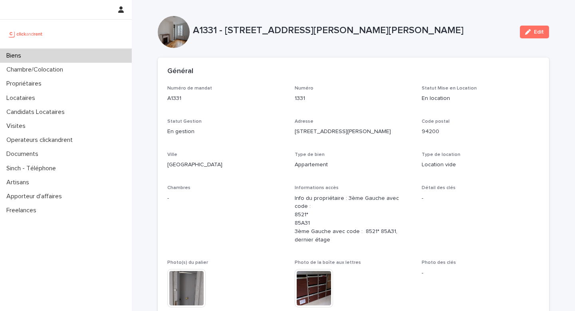
click at [76, 56] on div "Biens" at bounding box center [66, 56] width 132 height 14
